Goal: Find specific page/section: Find specific page/section

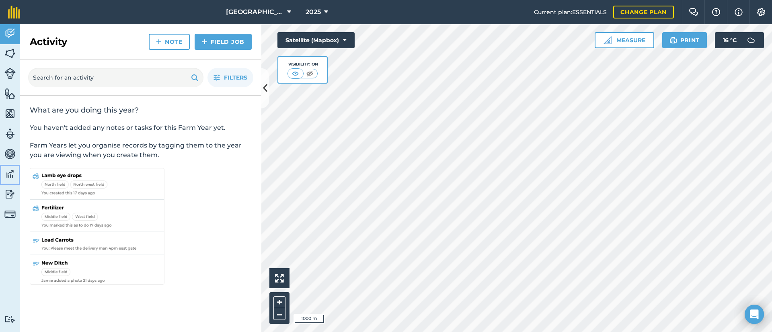
click at [8, 175] on img at bounding box center [9, 174] width 11 height 12
